Goal: Information Seeking & Learning: Learn about a topic

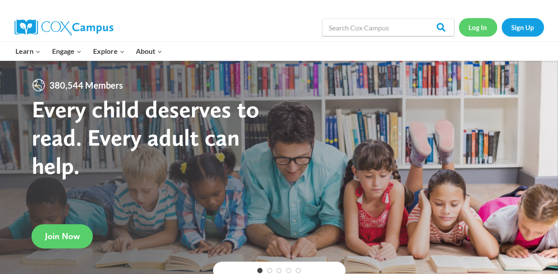
click at [487, 26] on link "Log In" at bounding box center [478, 27] width 38 height 18
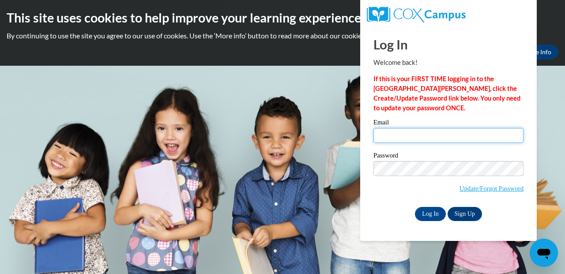
type input "brittany.murray@ece.alabama.gov"
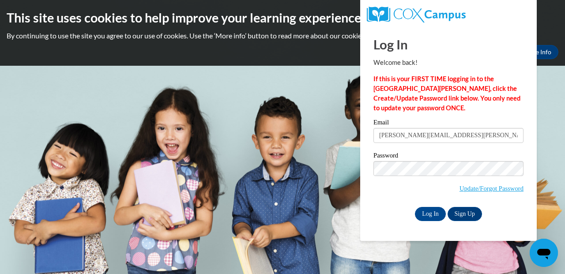
click at [430, 221] on div "Log In Welcome back! If this is your FIRST TIME logging in to the NEW Cox Campu…" at bounding box center [448, 133] width 190 height 214
click at [432, 214] on input "Log In" at bounding box center [430, 214] width 31 height 14
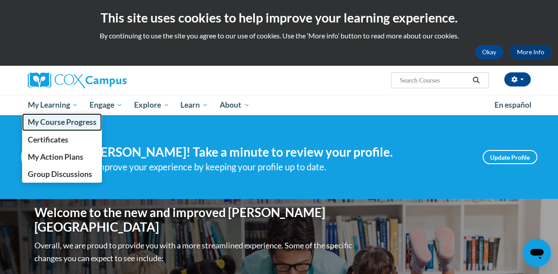
click at [58, 126] on span "My Course Progress" at bounding box center [61, 121] width 69 height 9
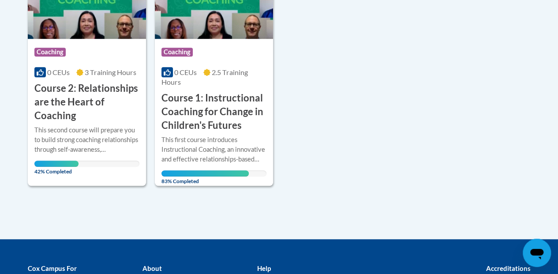
scroll to position [277, 0]
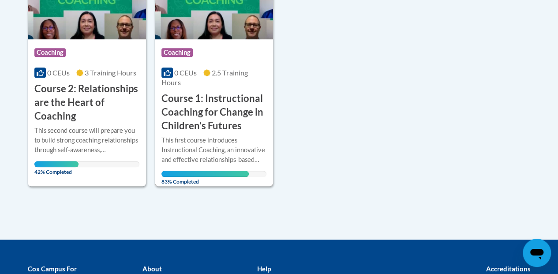
click at [228, 155] on div "This first course introduces Instructional Coaching, an innovative and effectiv…" at bounding box center [213, 149] width 105 height 29
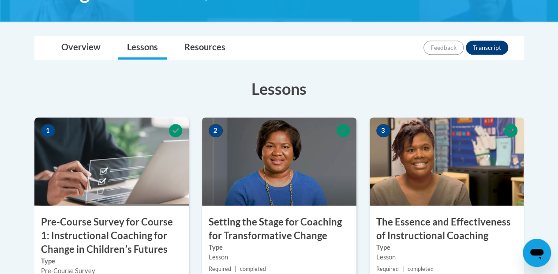
scroll to position [194, 0]
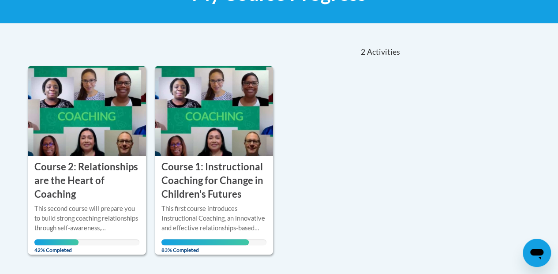
scroll to position [188, 0]
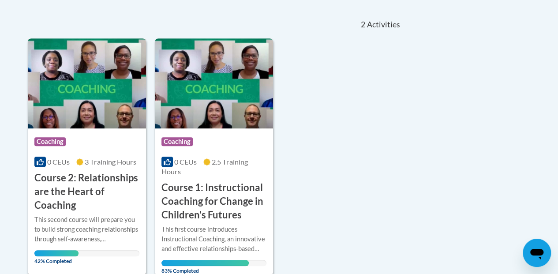
click at [58, 199] on h3 "Course 2: Relationships are the Heart of Coaching" at bounding box center [86, 191] width 105 height 41
